Goal: Book appointment/travel/reservation

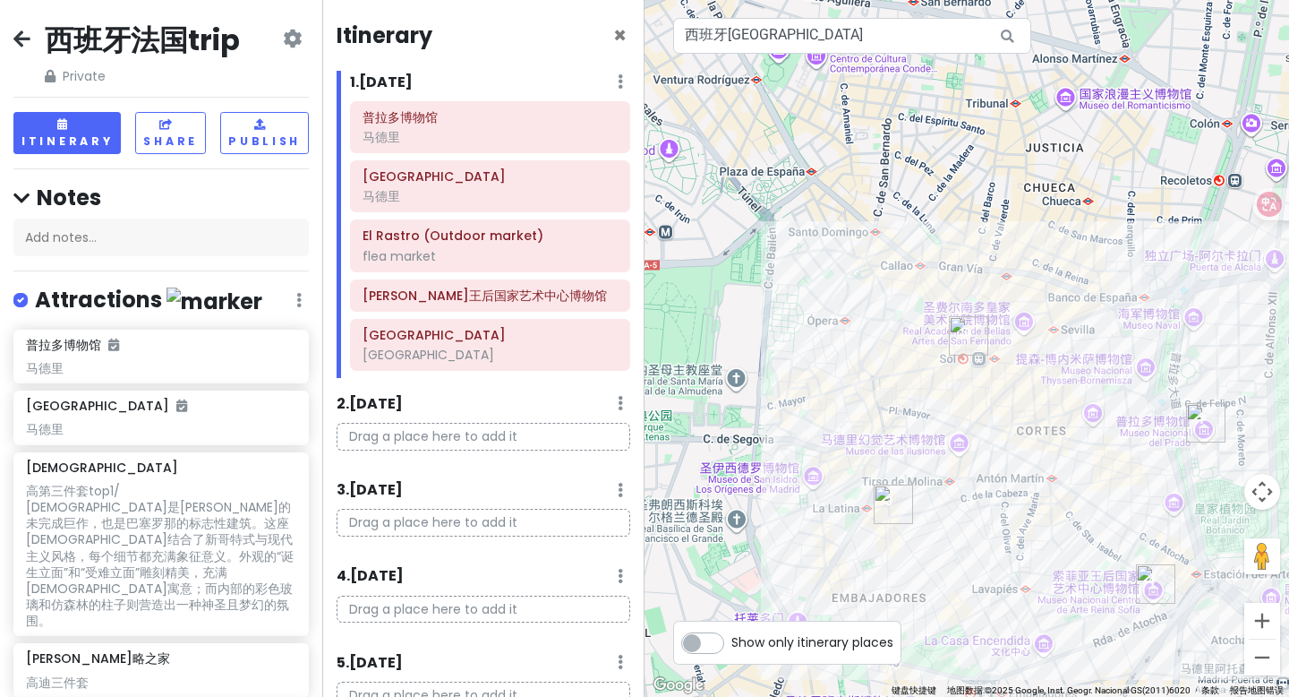
scroll to position [92, 0]
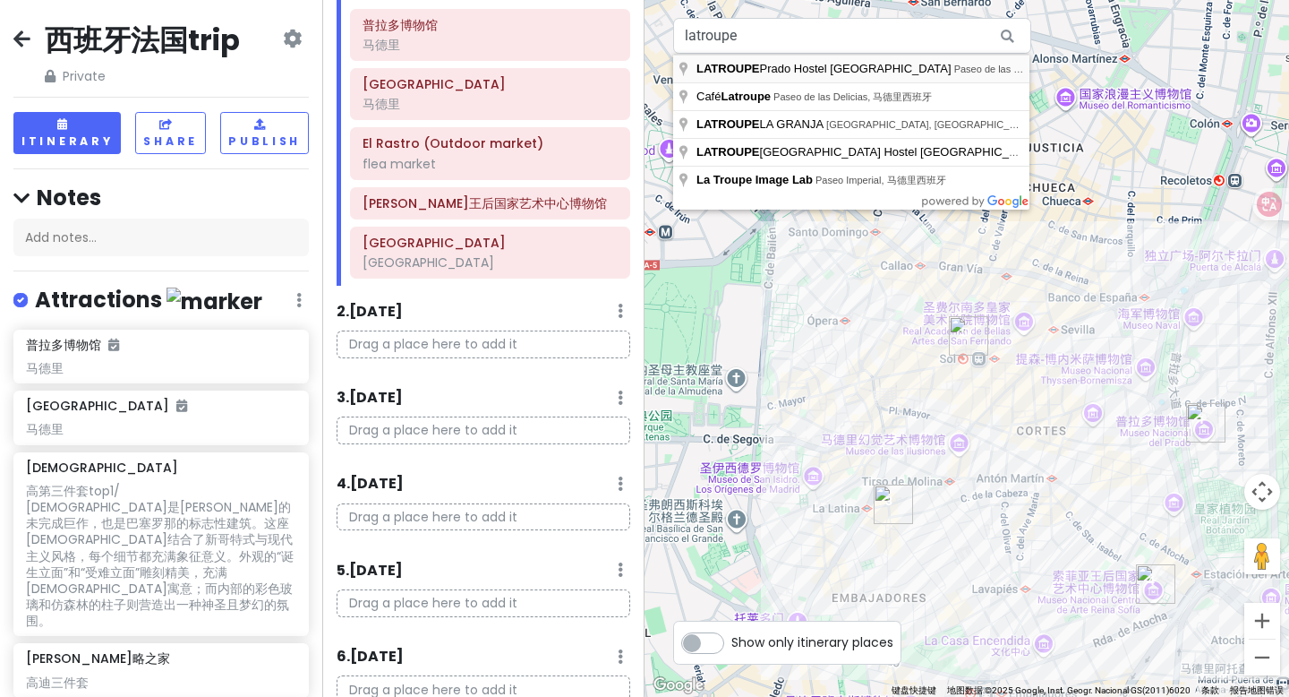
type input "LATROUPE Prado Hostel [GEOGRAPHIC_DATA], [GEOGRAPHIC_DATA], 马德里西班牙"
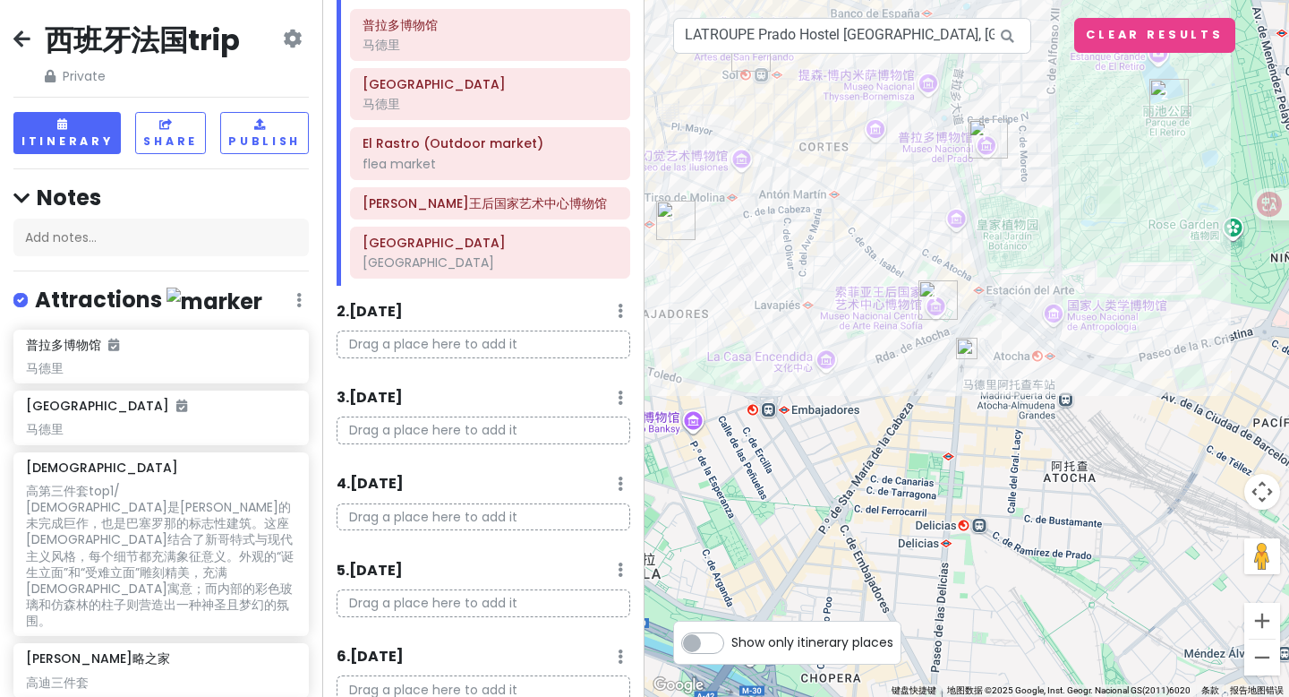
click at [970, 351] on img at bounding box center [966, 348] width 21 height 21
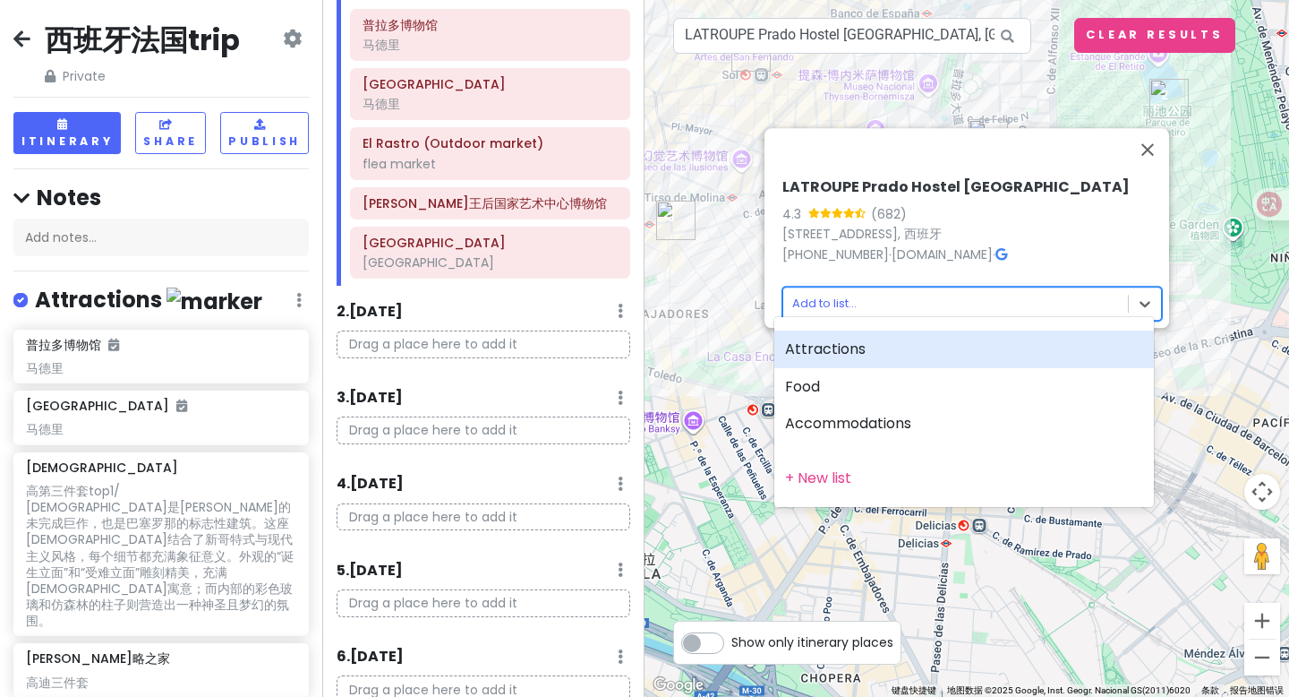
click at [851, 292] on body "西班牙法国trip Private Change Dates Make a Copy Delete Trip Go Pro ⚡️ Give Feedback …" at bounding box center [644, 348] width 1289 height 697
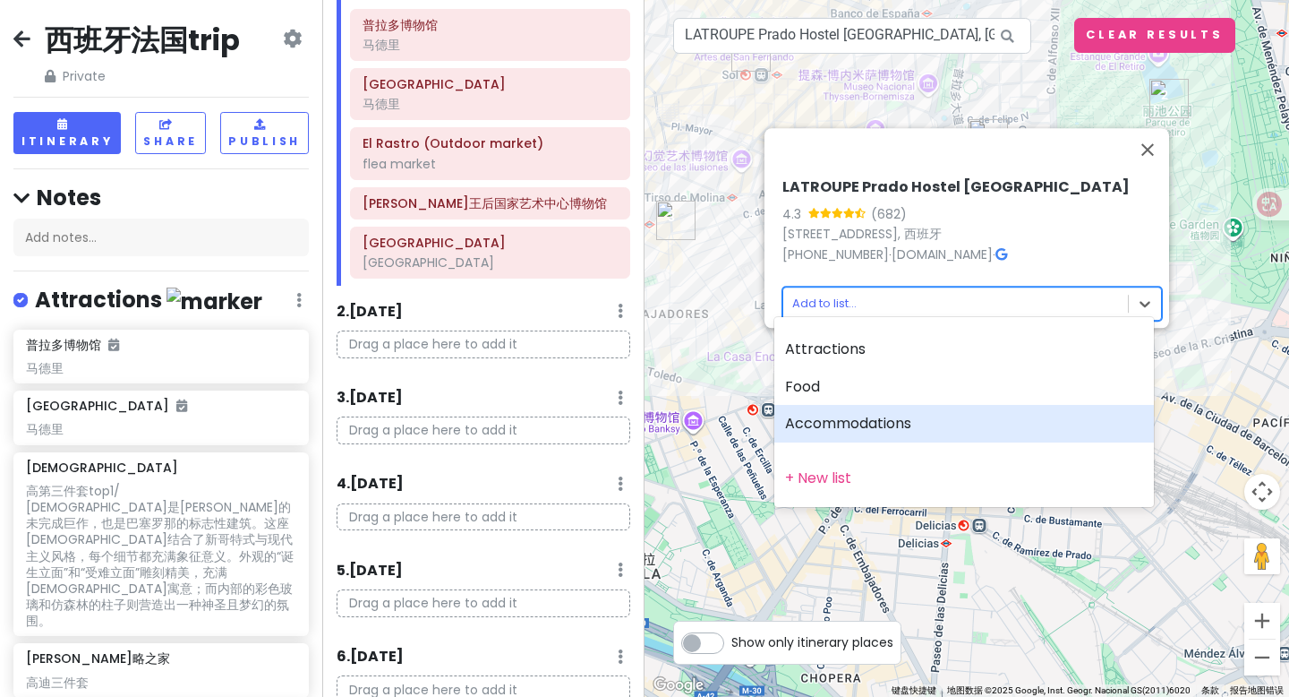
click at [846, 426] on div "Accommodations" at bounding box center [965, 424] width 380 height 38
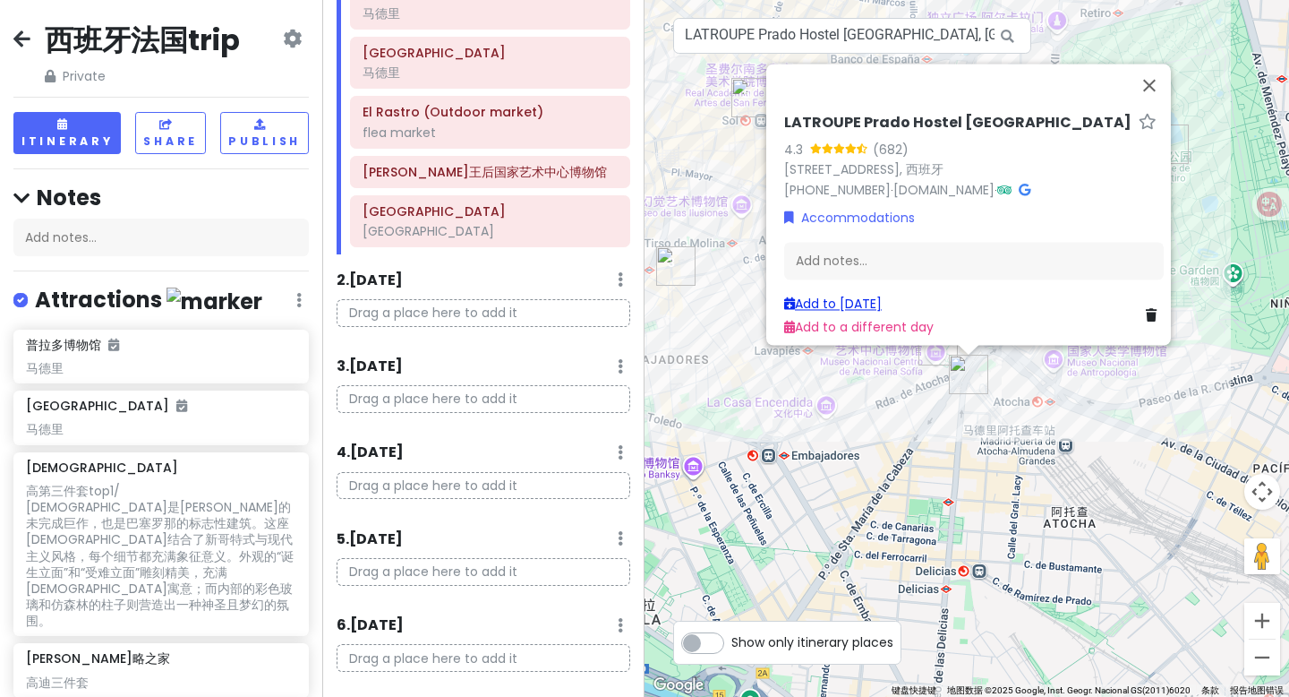
scroll to position [123, 0]
click at [877, 295] on link "Add to [DATE]" at bounding box center [833, 304] width 98 height 18
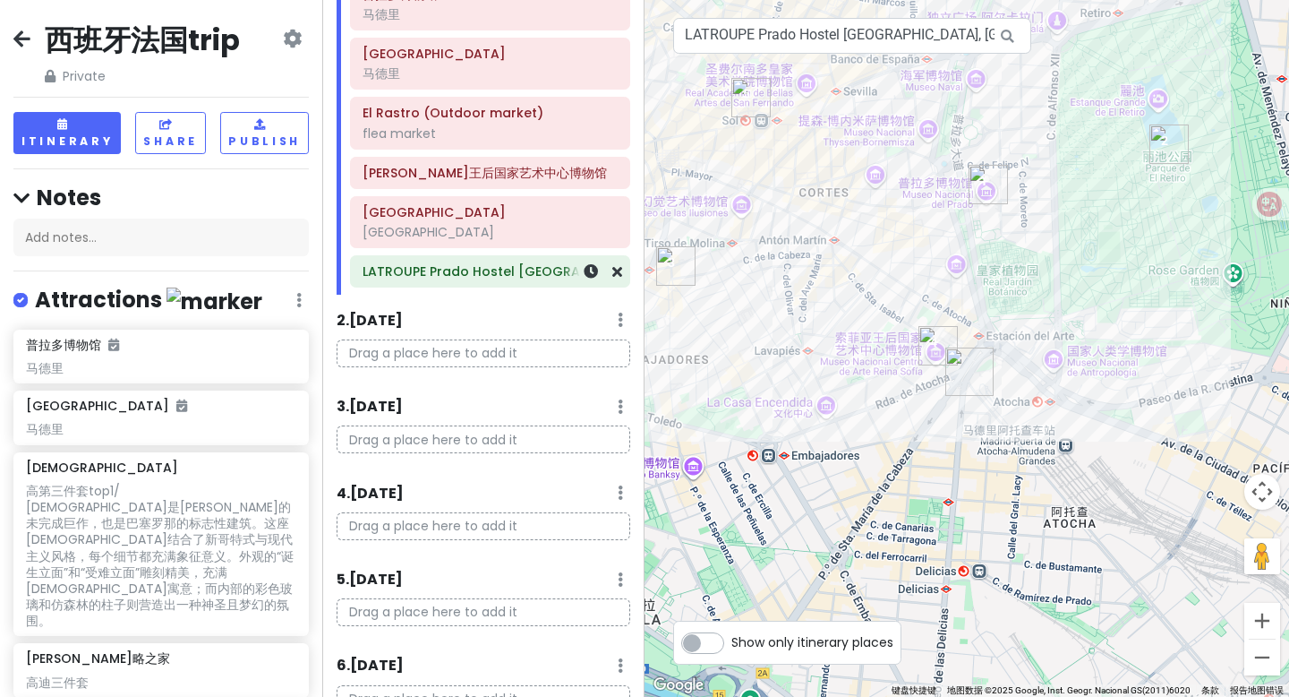
click at [454, 272] on h6 "LATROUPE Prado Hostel [GEOGRAPHIC_DATA]" at bounding box center [490, 271] width 255 height 16
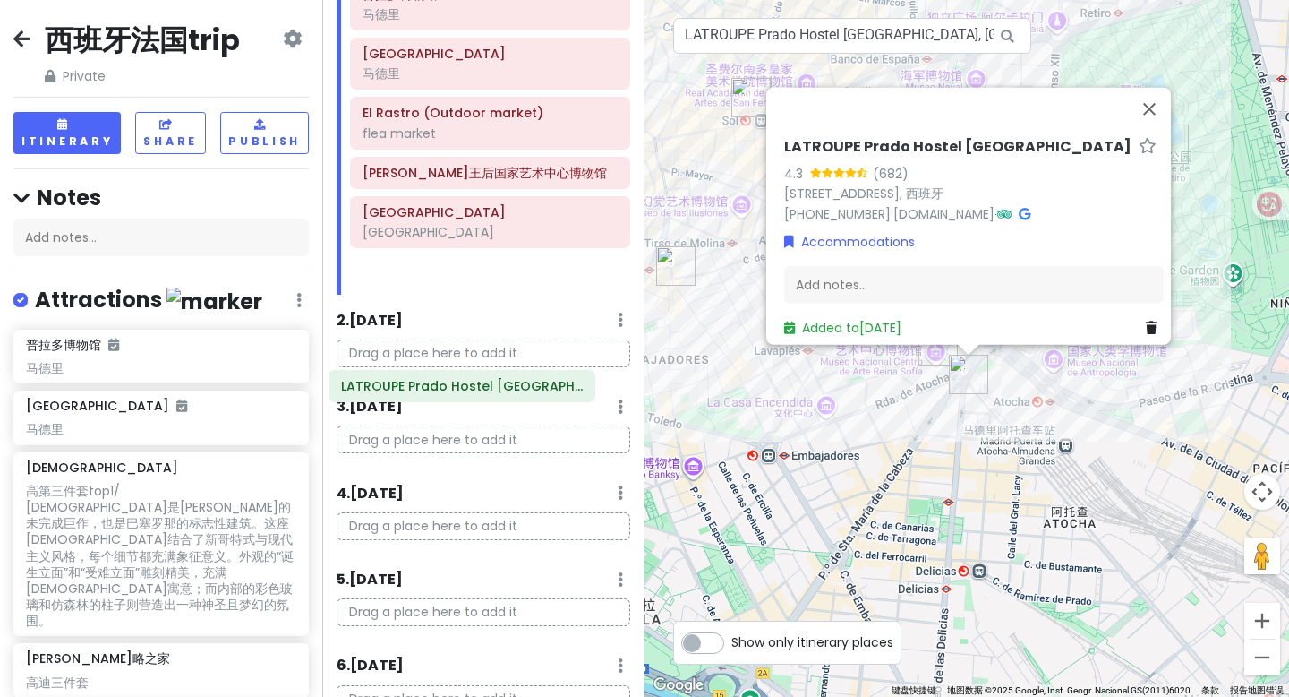
drag, startPoint x: 481, startPoint y: 278, endPoint x: 459, endPoint y: 393, distance: 117.5
click at [459, 393] on div "Itinerary × 1 . [DATE] Add Day Notes Delete Day [GEOGRAPHIC_DATA] (Outdoor mark…" at bounding box center [483, 348] width 322 height 697
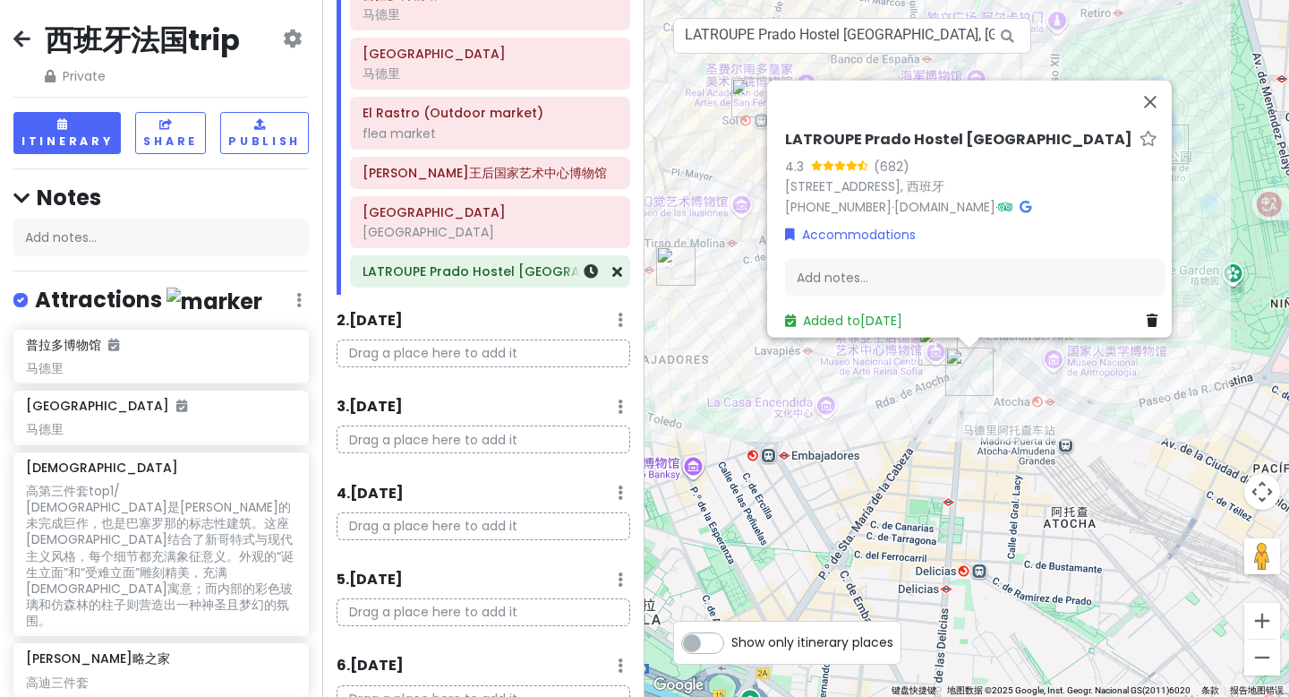
click at [473, 270] on h6 "LATROUPE Prado Hostel [GEOGRAPHIC_DATA]" at bounding box center [490, 271] width 255 height 16
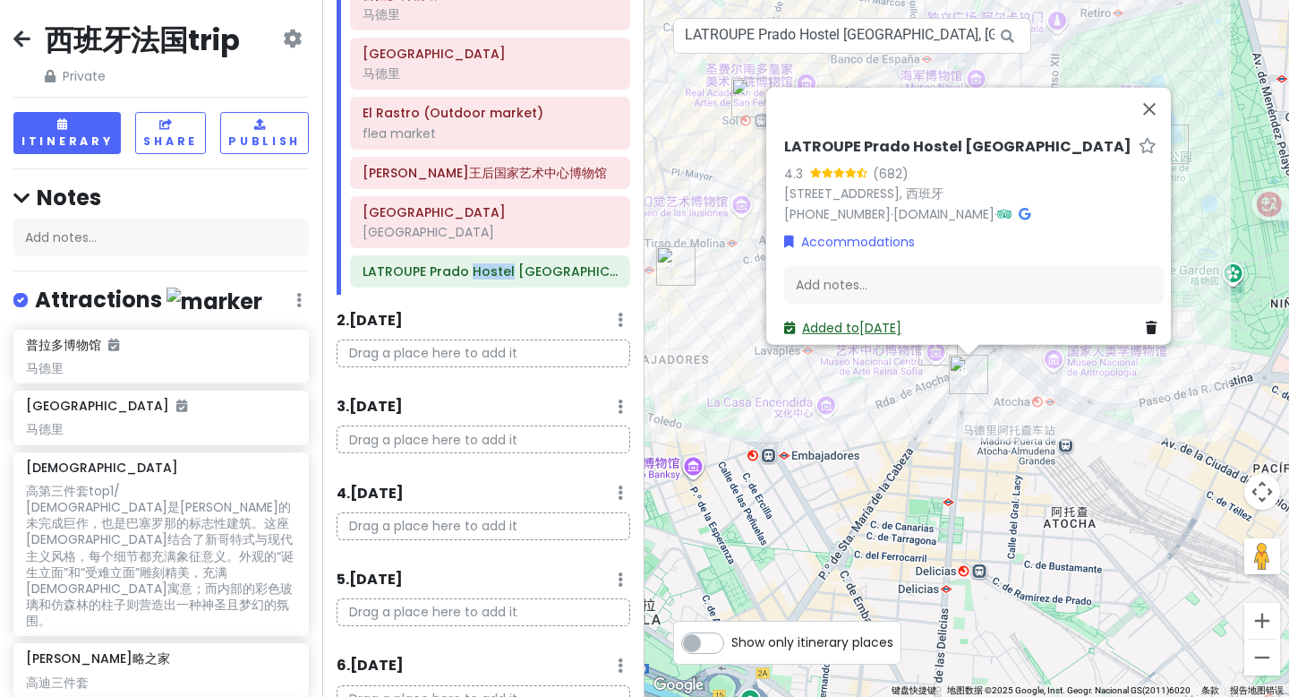
click at [835, 319] on link "Added to [DATE]" at bounding box center [842, 328] width 117 height 18
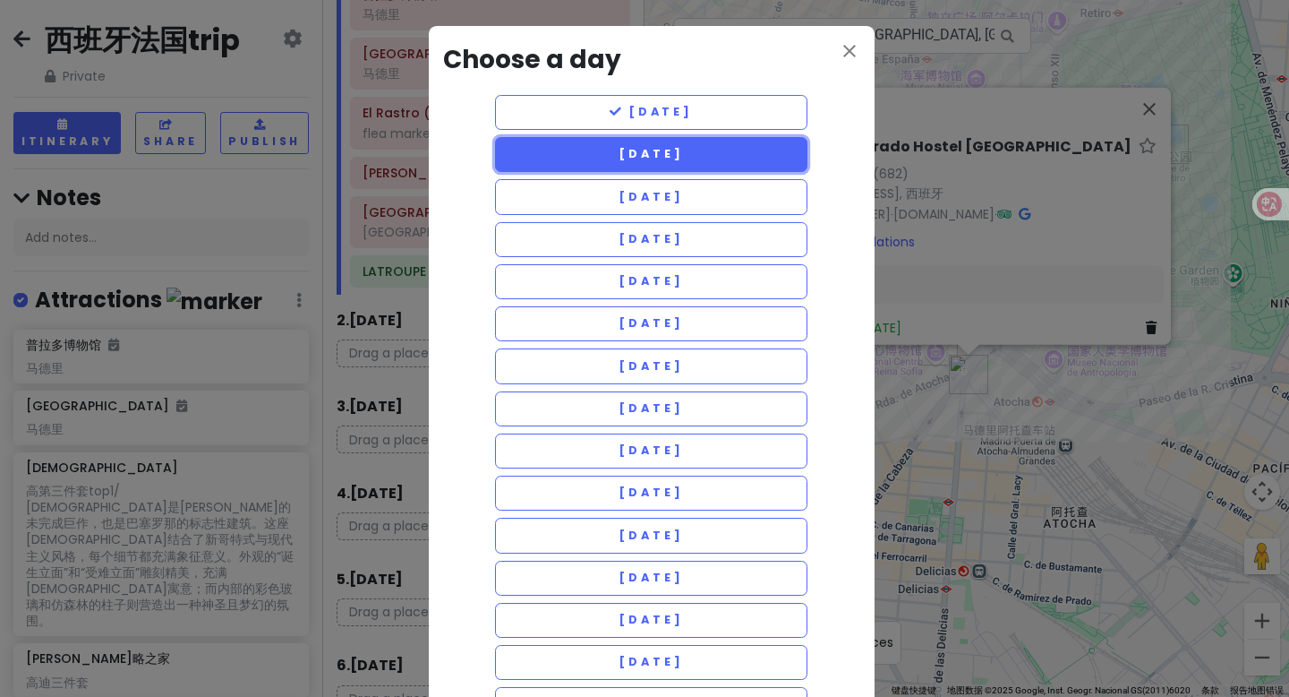
click at [683, 158] on span "[DATE]" at bounding box center [651, 153] width 64 height 15
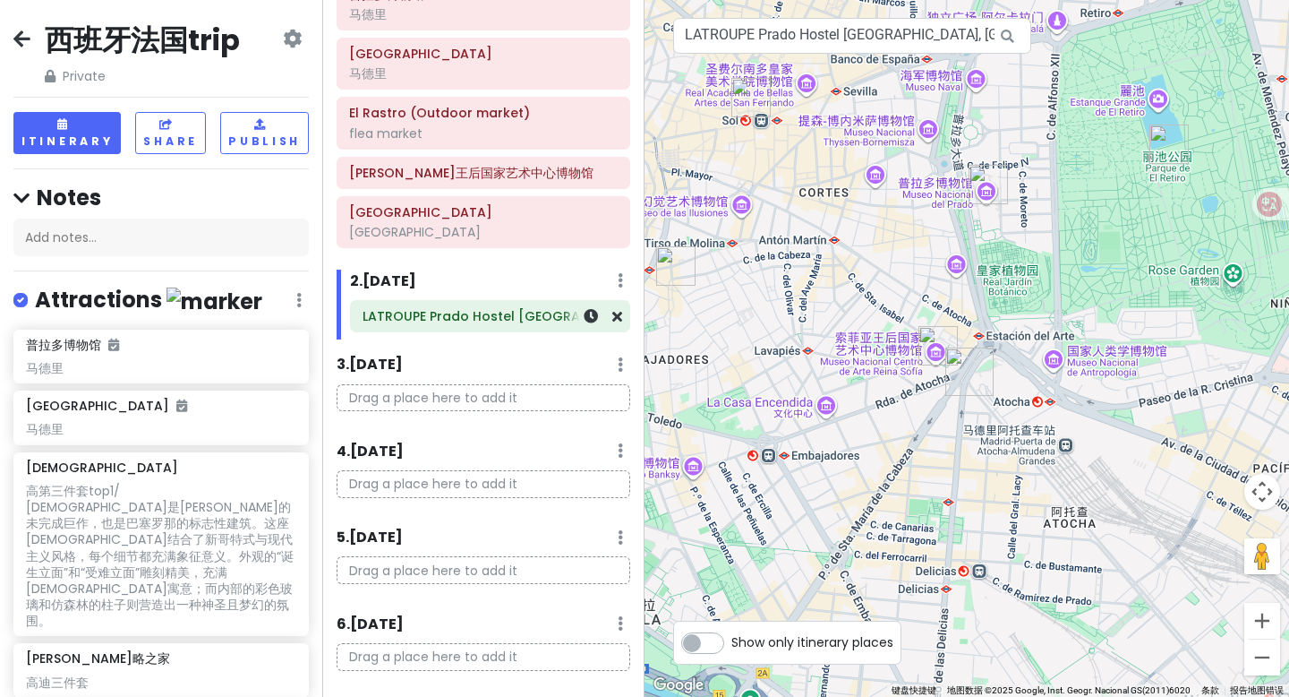
click at [476, 311] on h6 "LATROUPE Prado Hostel [GEOGRAPHIC_DATA]" at bounding box center [490, 316] width 255 height 16
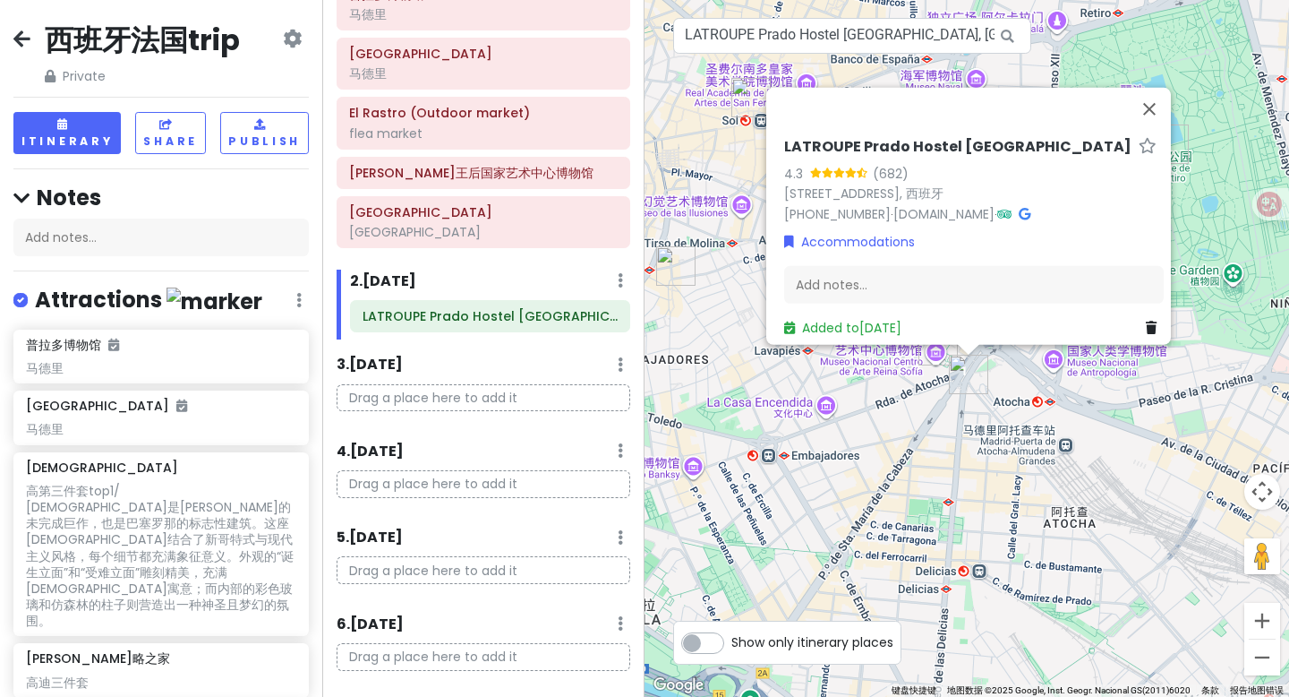
click at [1197, 288] on div "[PERSON_NAME] Hostel [GEOGRAPHIC_DATA] 4.3 (682) [STREET_ADDRESS] [PHONE_NUMBER…" at bounding box center [967, 348] width 645 height 697
